Goal: Transaction & Acquisition: Purchase product/service

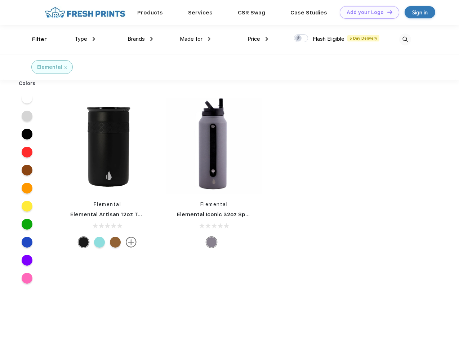
click at [367, 12] on link "Add your Logo Design Tool" at bounding box center [369, 12] width 59 height 13
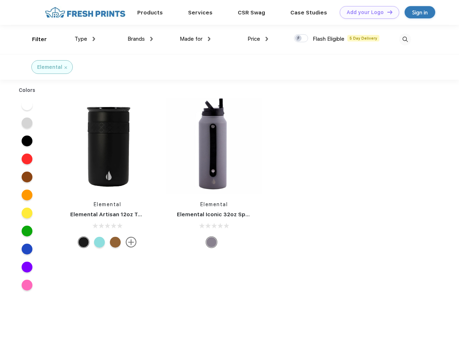
click at [0, 0] on div "Design Tool" at bounding box center [0, 0] width 0 height 0
click at [387, 12] on link "Add your Logo Design Tool" at bounding box center [369, 12] width 59 height 13
click at [35, 39] on div "Filter" at bounding box center [39, 39] width 15 height 8
click at [85, 39] on span "Type" at bounding box center [81, 39] width 13 height 6
click at [140, 39] on span "Brands" at bounding box center [136, 39] width 17 height 6
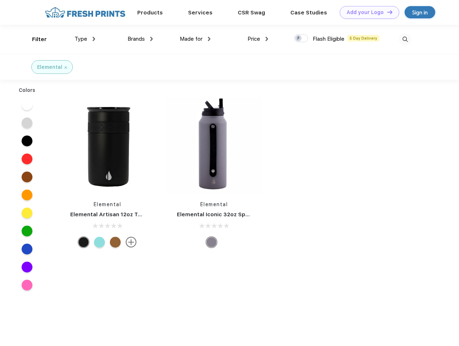
click at [195, 39] on span "Made for" at bounding box center [191, 39] width 23 height 6
click at [258, 39] on span "Price" at bounding box center [254, 39] width 13 height 6
click at [301, 39] on div at bounding box center [301, 38] width 14 height 8
click at [299, 39] on input "checkbox" at bounding box center [296, 36] width 5 height 5
click at [405, 39] on img at bounding box center [405, 40] width 12 height 12
